Goal: Task Accomplishment & Management: Manage account settings

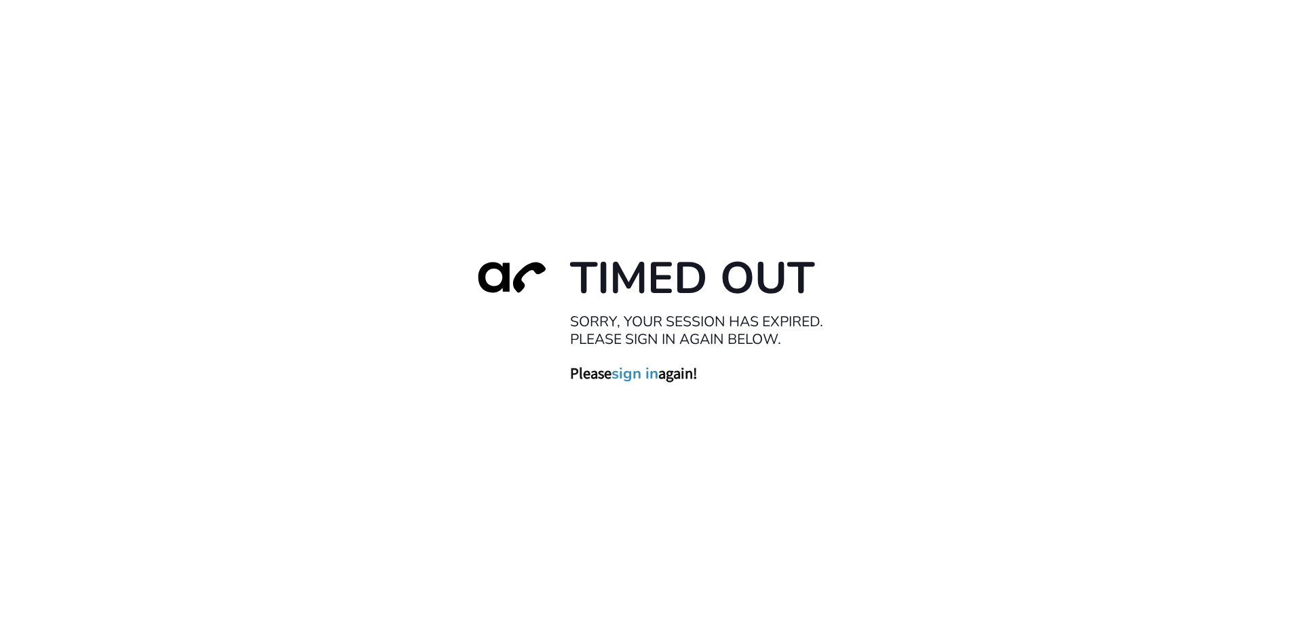
click at [643, 369] on link "sign in" at bounding box center [635, 373] width 47 height 19
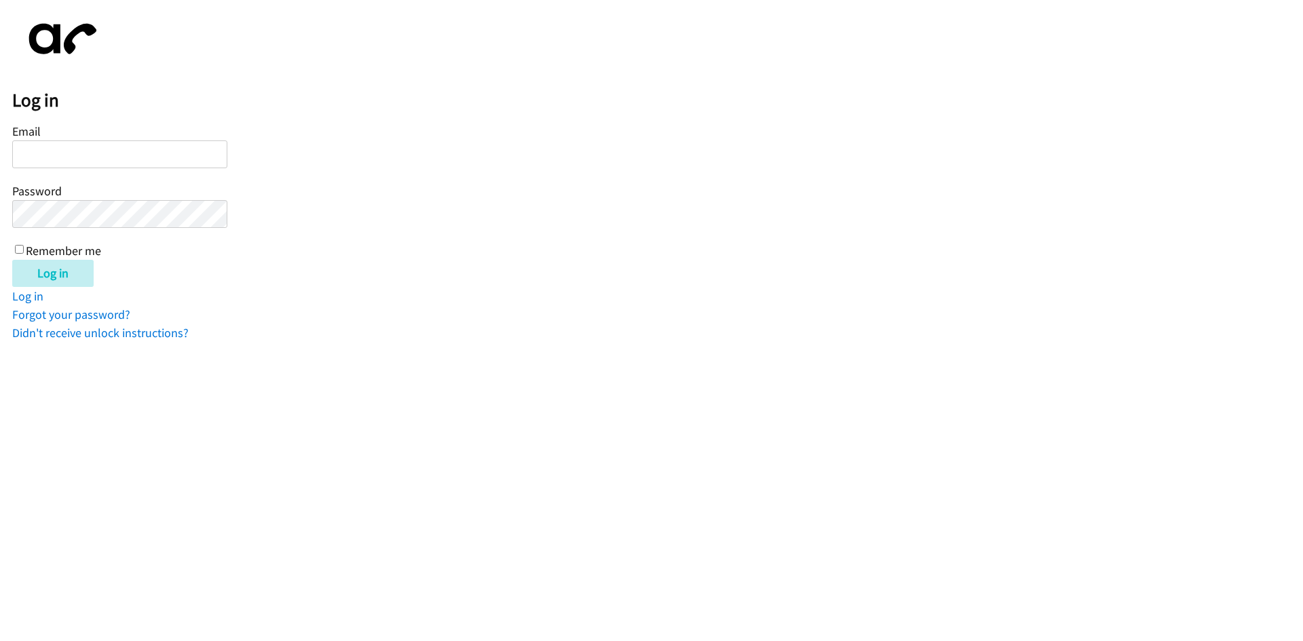
click at [55, 155] on input "Email" at bounding box center [119, 155] width 215 height 28
click at [74, 159] on input "ba" at bounding box center [119, 155] width 215 height 28
type input "b"
type input "ba"
click at [79, 159] on input "Email" at bounding box center [119, 155] width 215 height 28
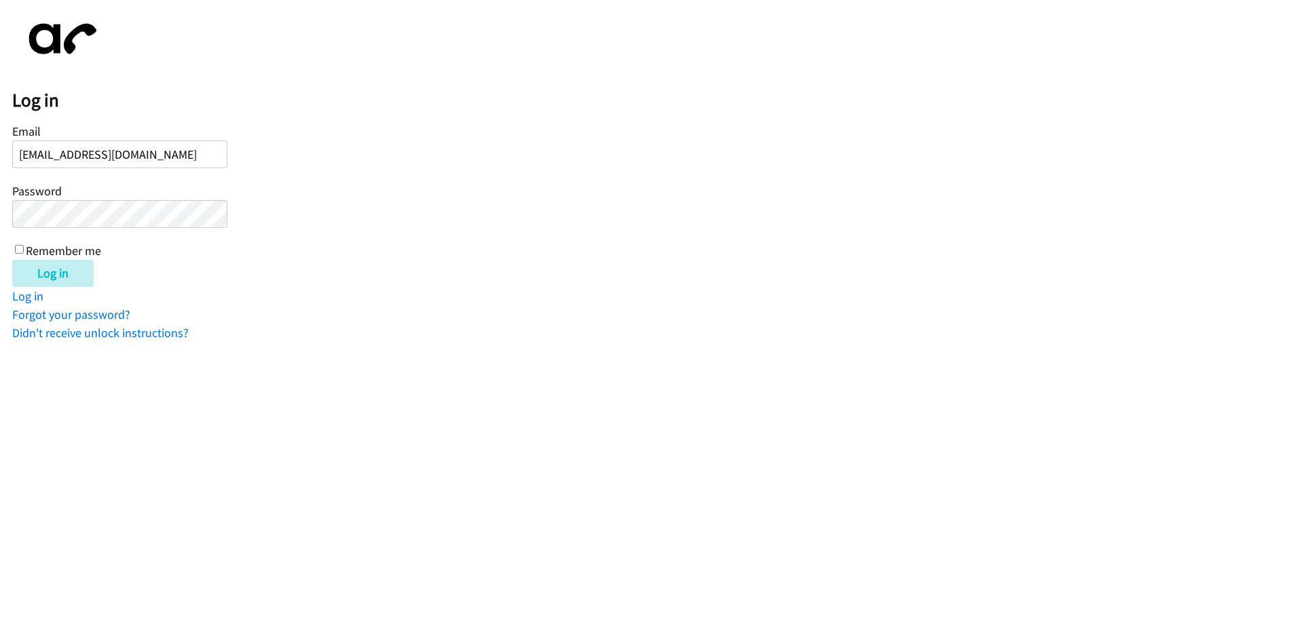
type input "balfreide@lendingpoint.com"
click at [22, 246] on input "Remember me" at bounding box center [19, 249] width 9 height 9
checkbox input "true"
click at [33, 269] on input "Log in" at bounding box center [52, 273] width 81 height 27
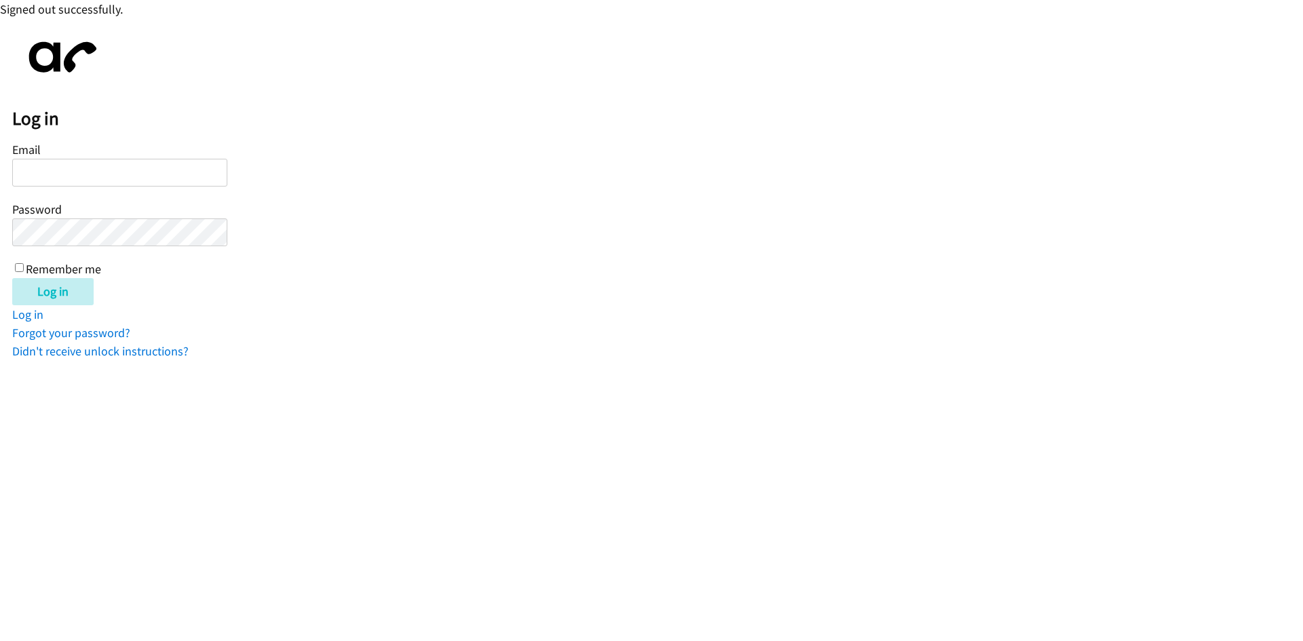
click at [128, 180] on input "Email" at bounding box center [119, 173] width 215 height 28
type input "balfreide@lendingpoint.com"
click at [14, 267] on div "Email balfreide@lendingpoint.com Password Remember me" at bounding box center [119, 208] width 215 height 138
click at [23, 265] on input "Remember me" at bounding box center [19, 267] width 9 height 9
checkbox input "true"
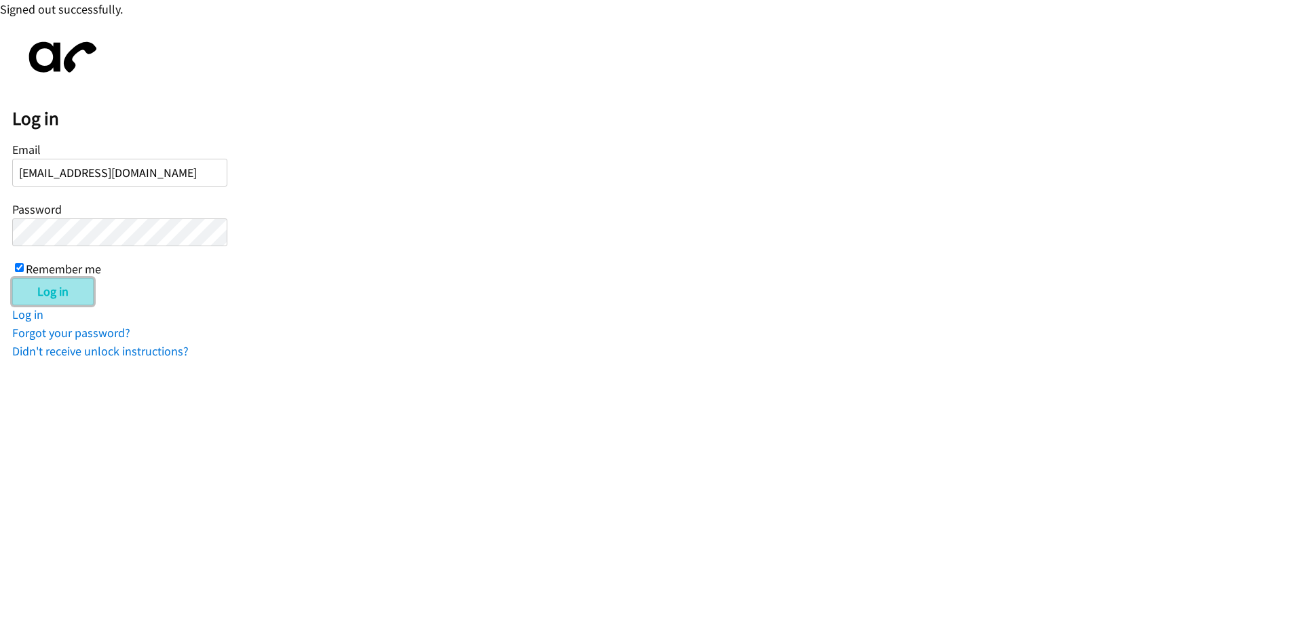
click at [42, 297] on input "Log in" at bounding box center [52, 291] width 81 height 27
